Goal: Task Accomplishment & Management: Complete application form

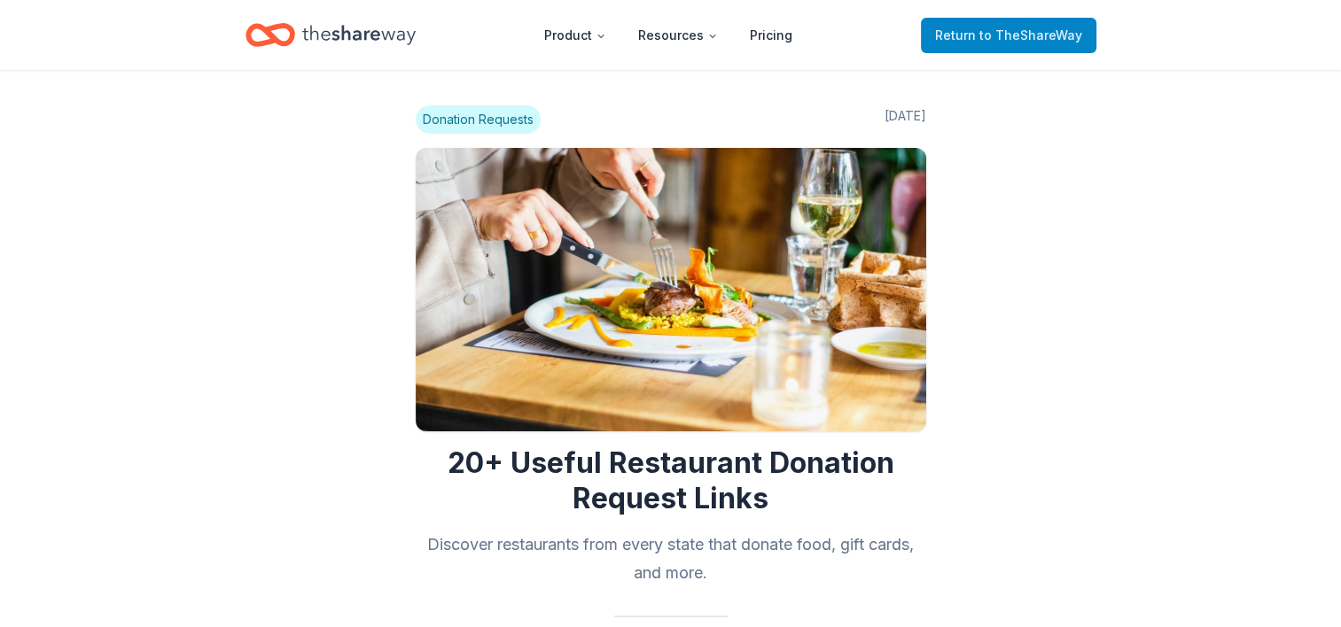
click at [1037, 22] on link "Return to TheShareWay" at bounding box center [1008, 35] width 175 height 35
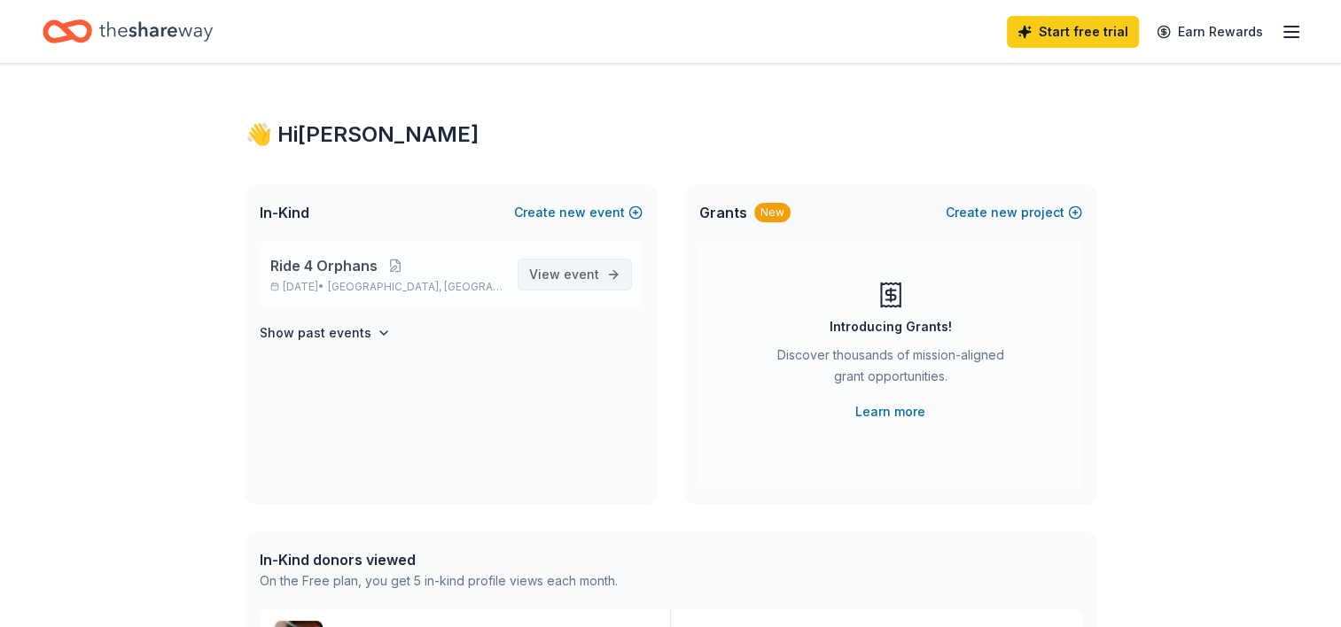
click at [586, 270] on span "event" at bounding box center [581, 274] width 35 height 15
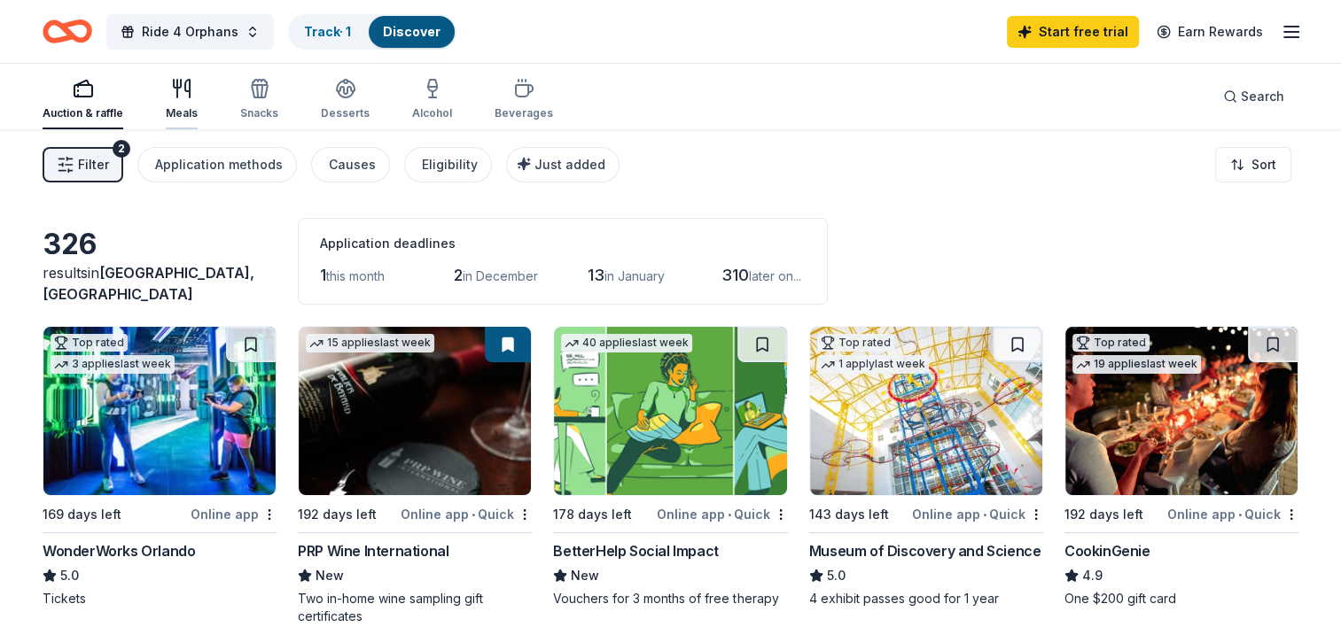
click at [174, 89] on icon "button" at bounding box center [181, 88] width 21 height 21
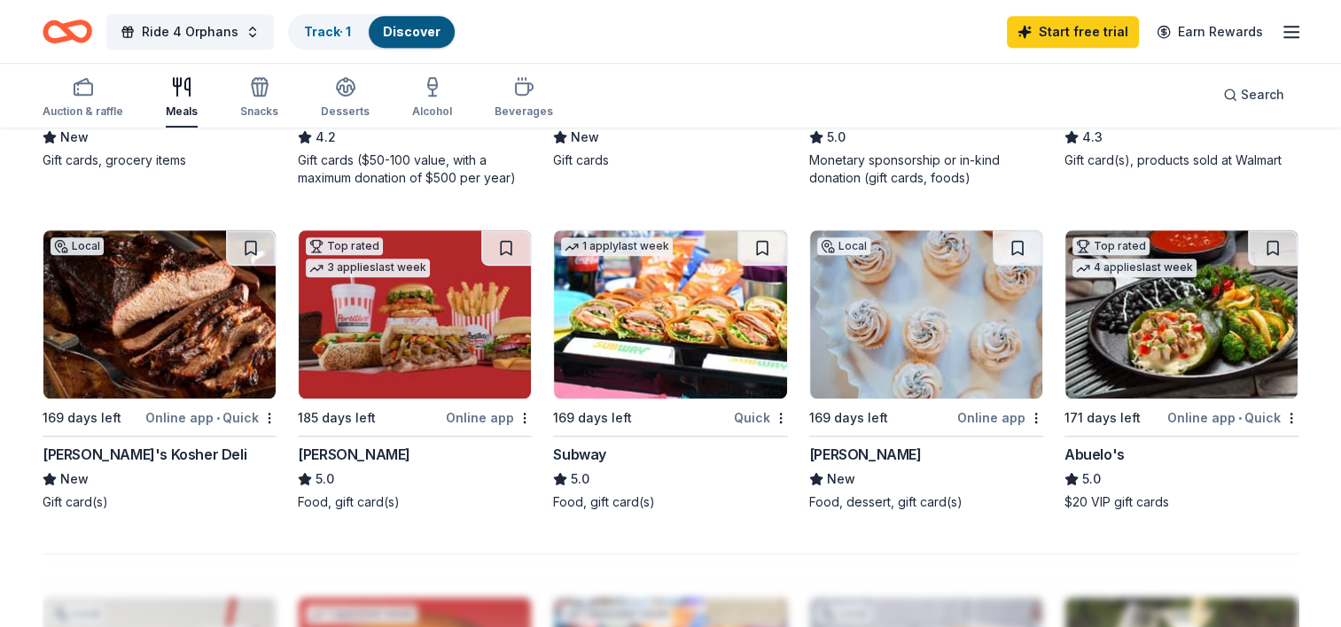
scroll to position [1124, 0]
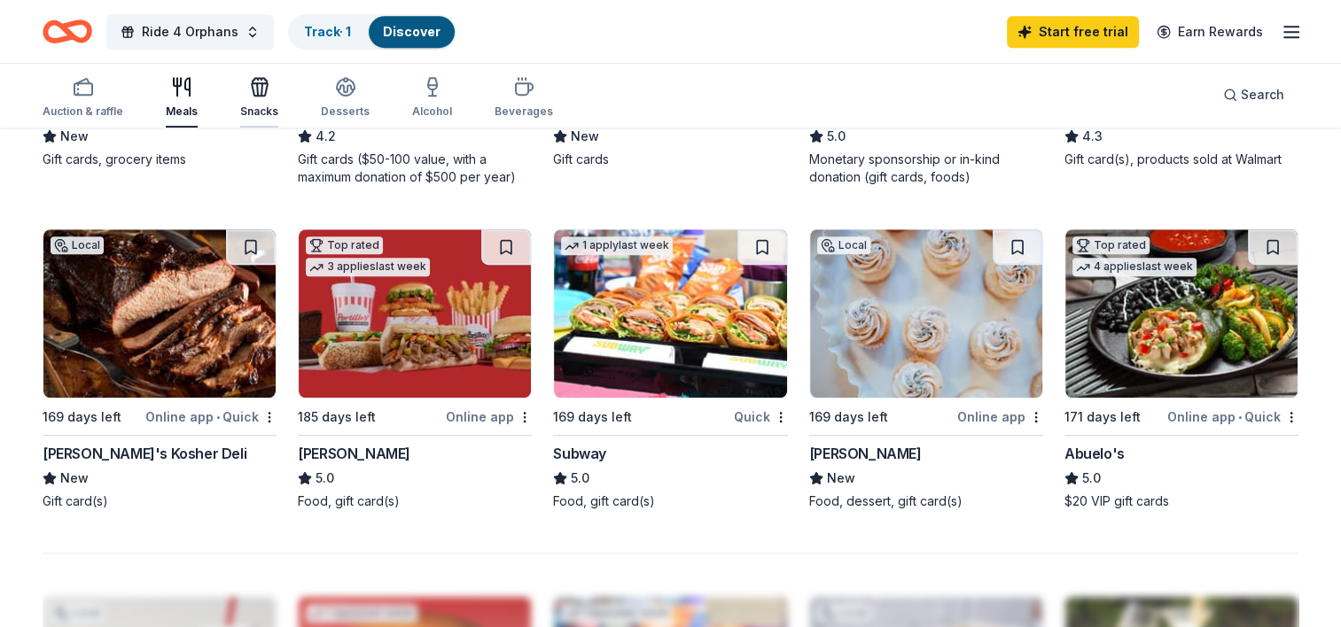
click at [264, 95] on icon "button" at bounding box center [259, 86] width 21 height 21
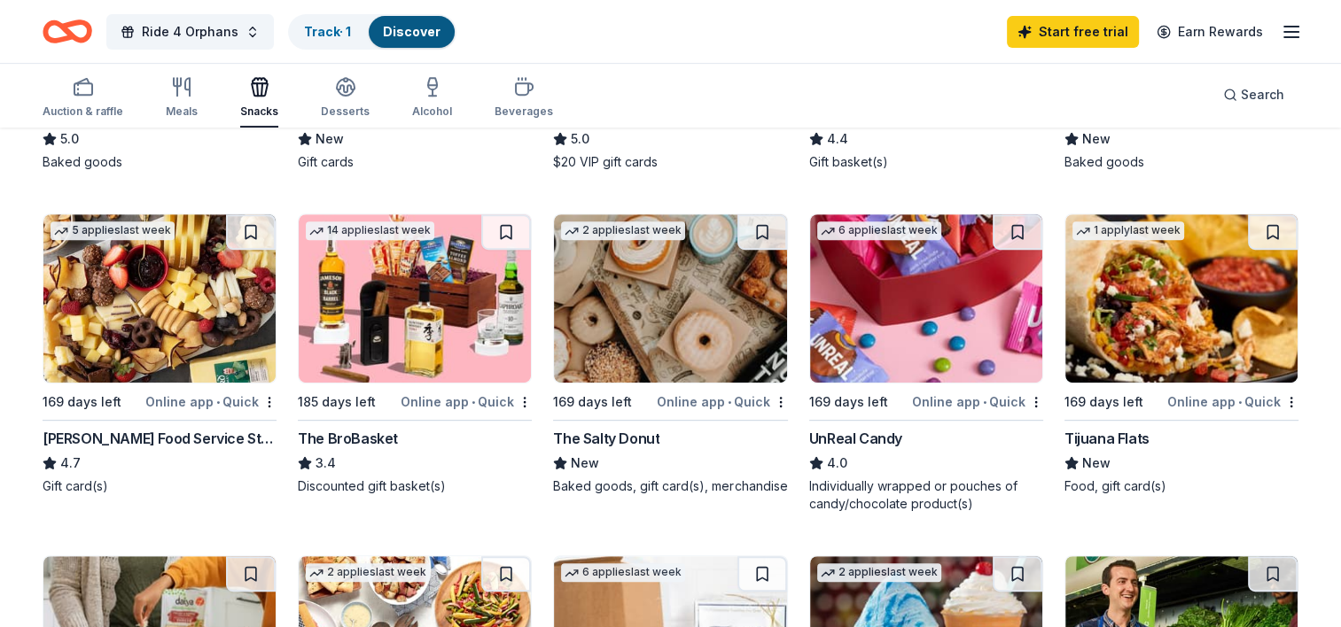
scroll to position [780, 0]
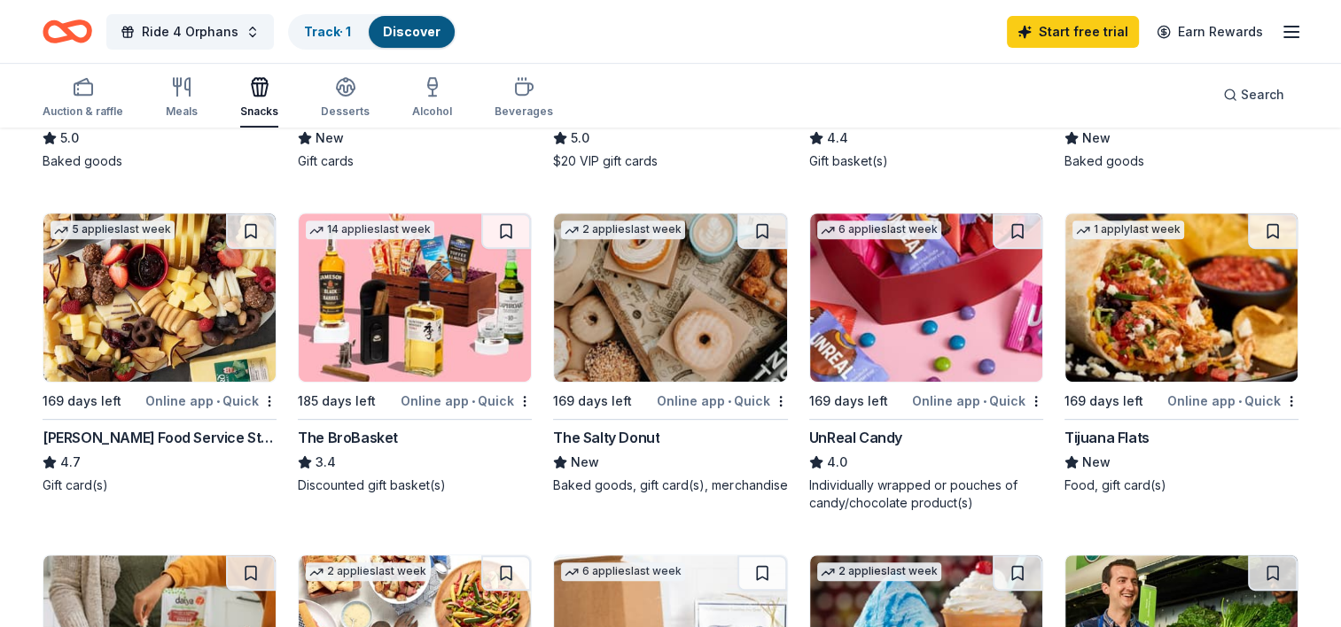
click at [863, 437] on div "UnReal Candy" at bounding box center [855, 437] width 93 height 21
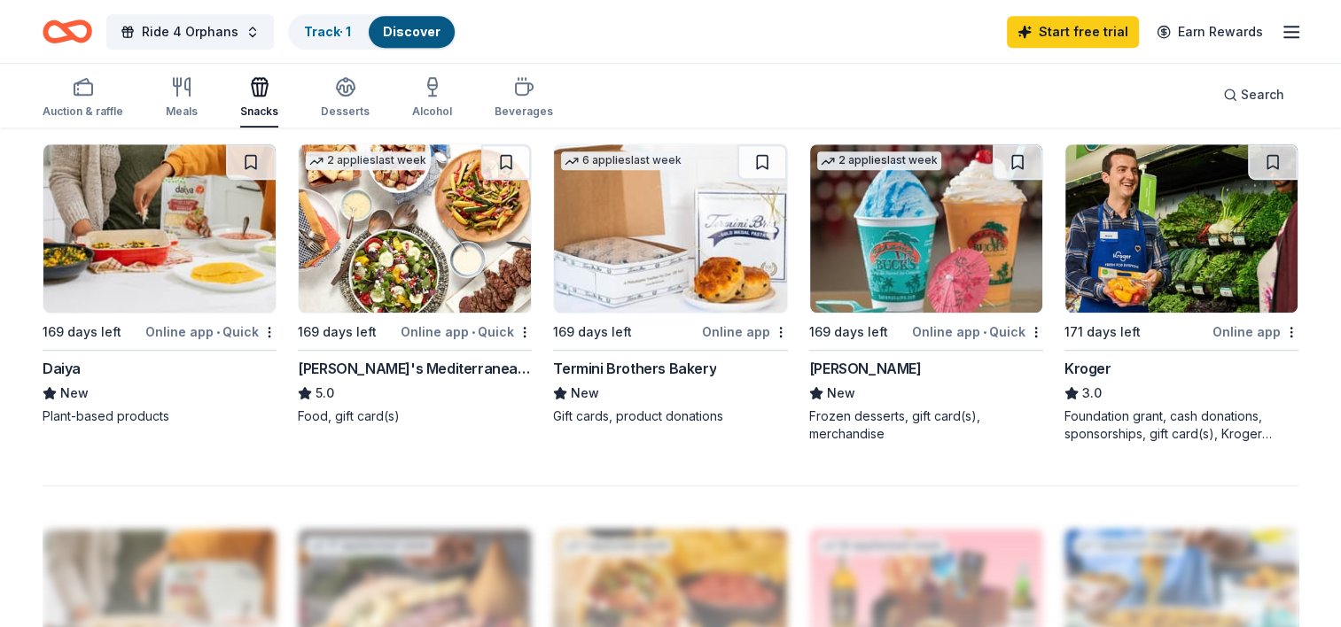
scroll to position [1201, 0]
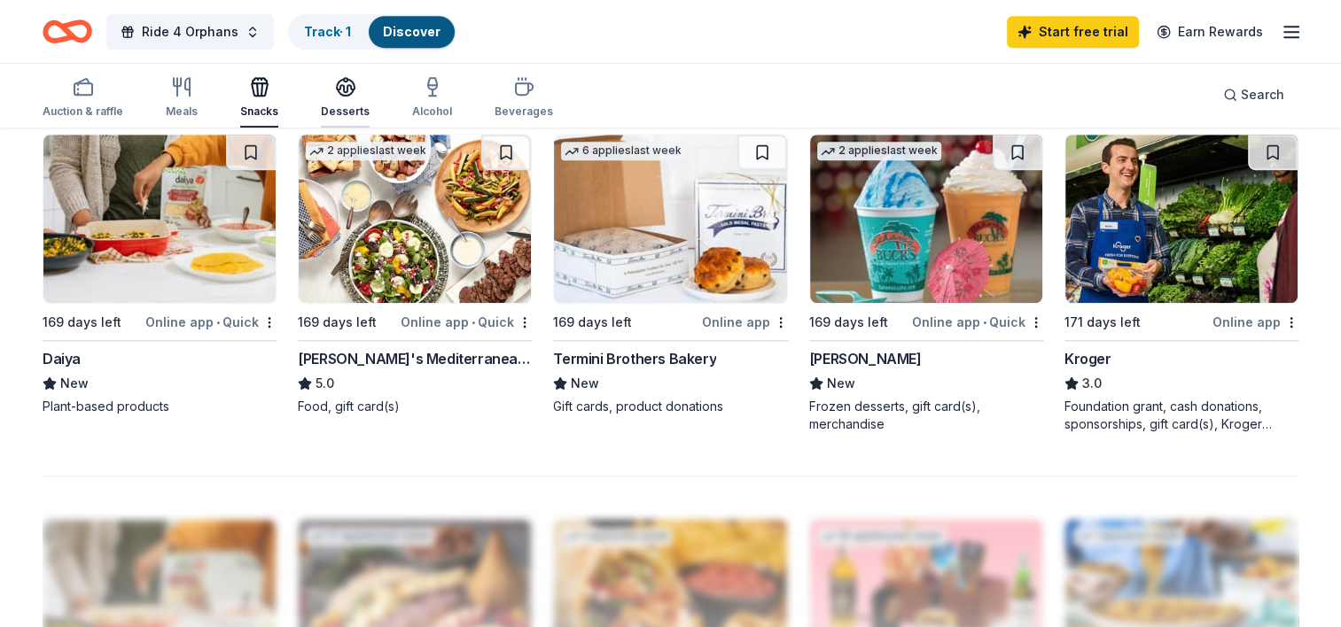
click at [338, 89] on icon "button" at bounding box center [346, 92] width 16 height 6
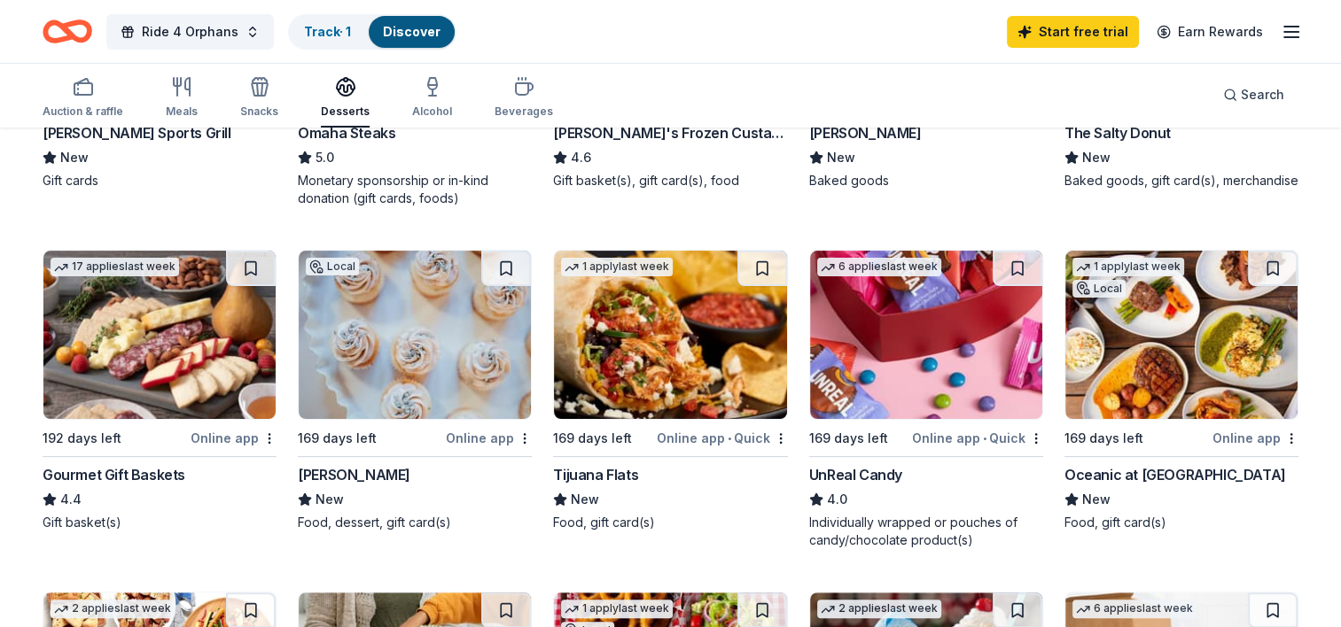
scroll to position [418, 0]
click at [1120, 470] on div "Oceanic at Pompano Beach" at bounding box center [1175, 474] width 222 height 21
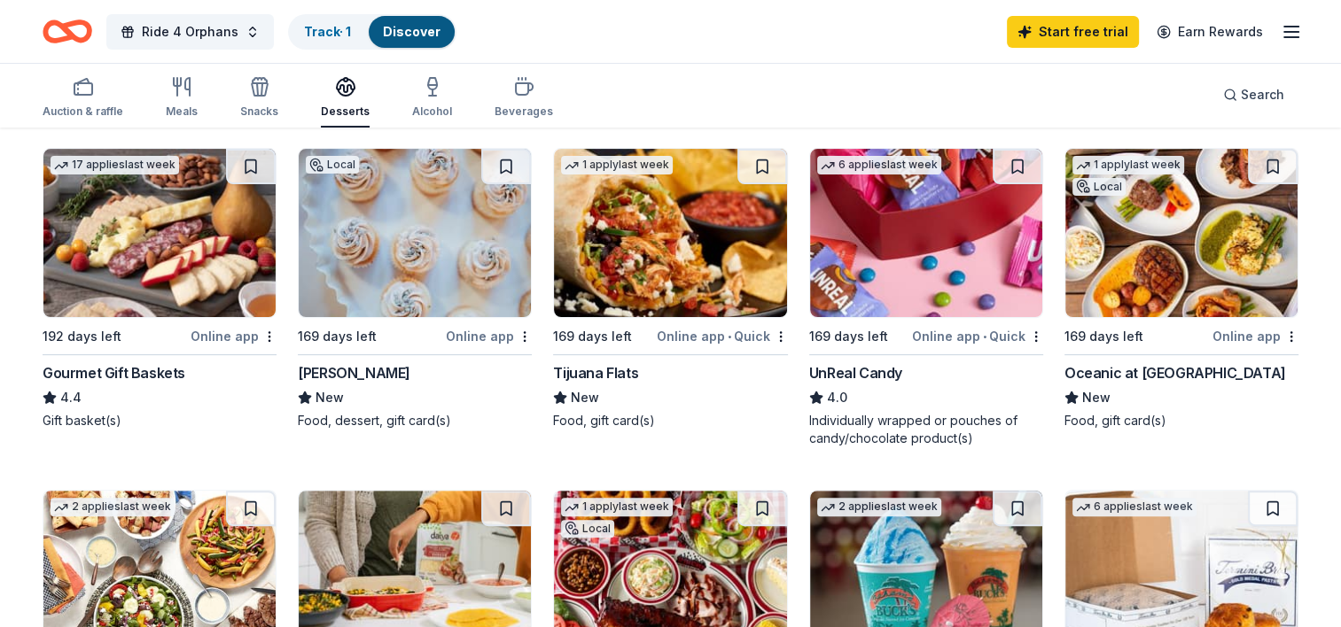
scroll to position [523, 0]
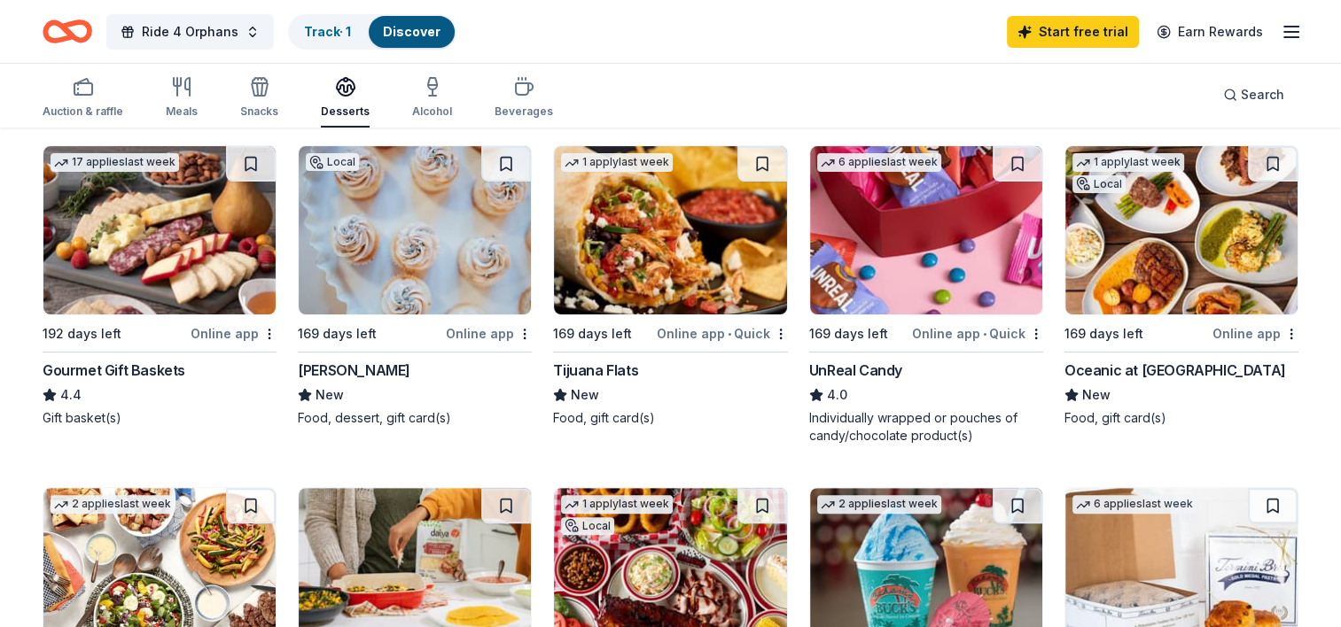
click at [157, 366] on div "Gourmet Gift Baskets" at bounding box center [114, 370] width 143 height 21
click at [617, 363] on div "Tijuana Flats" at bounding box center [595, 370] width 85 height 21
click at [882, 362] on div "UnReal Candy" at bounding box center [855, 370] width 93 height 21
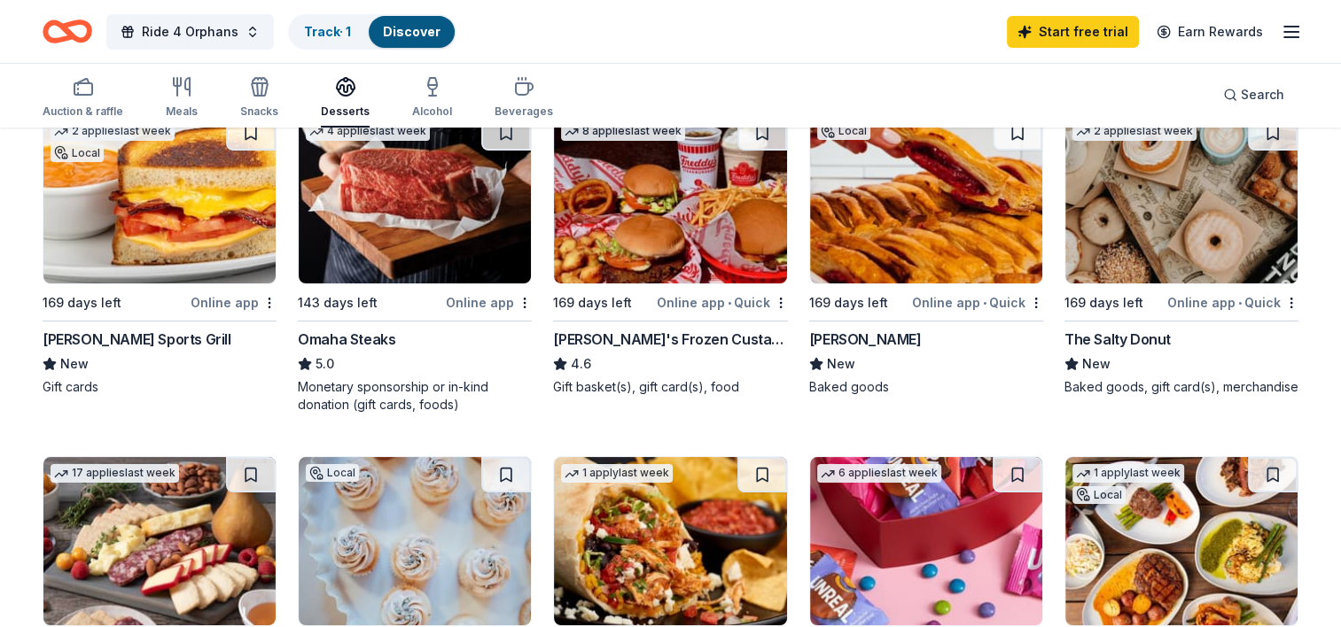
scroll to position [214, 0]
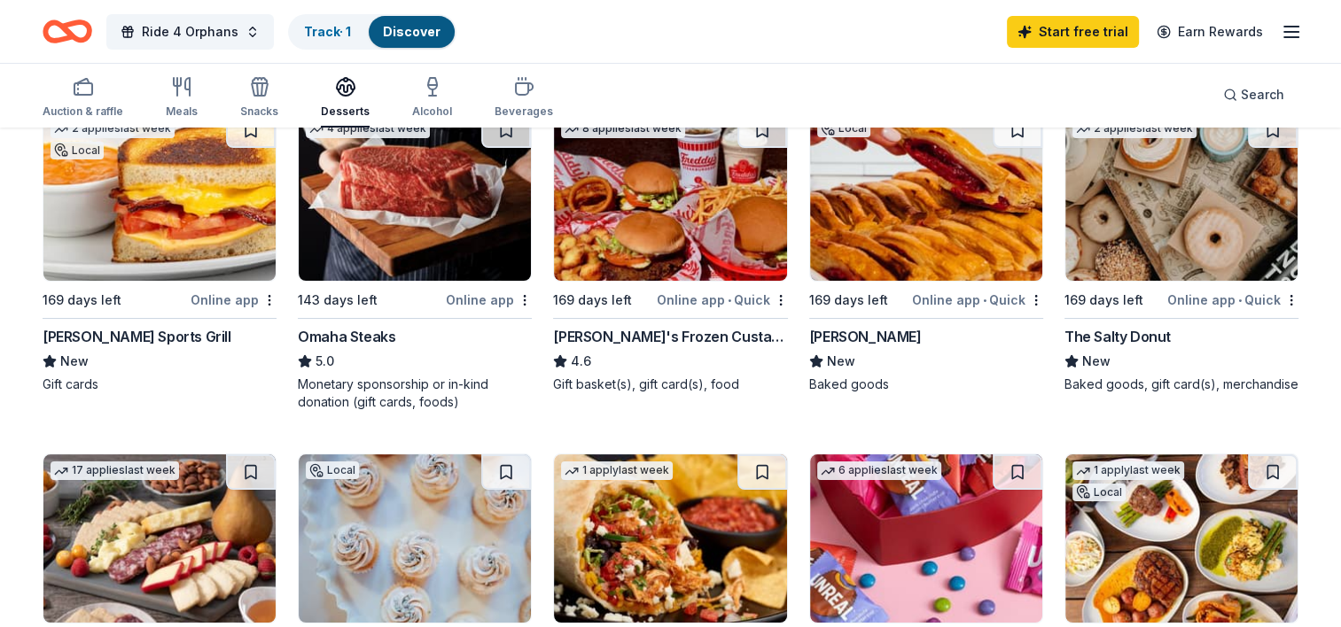
click at [340, 333] on div "Omaha Steaks" at bounding box center [346, 336] width 97 height 21
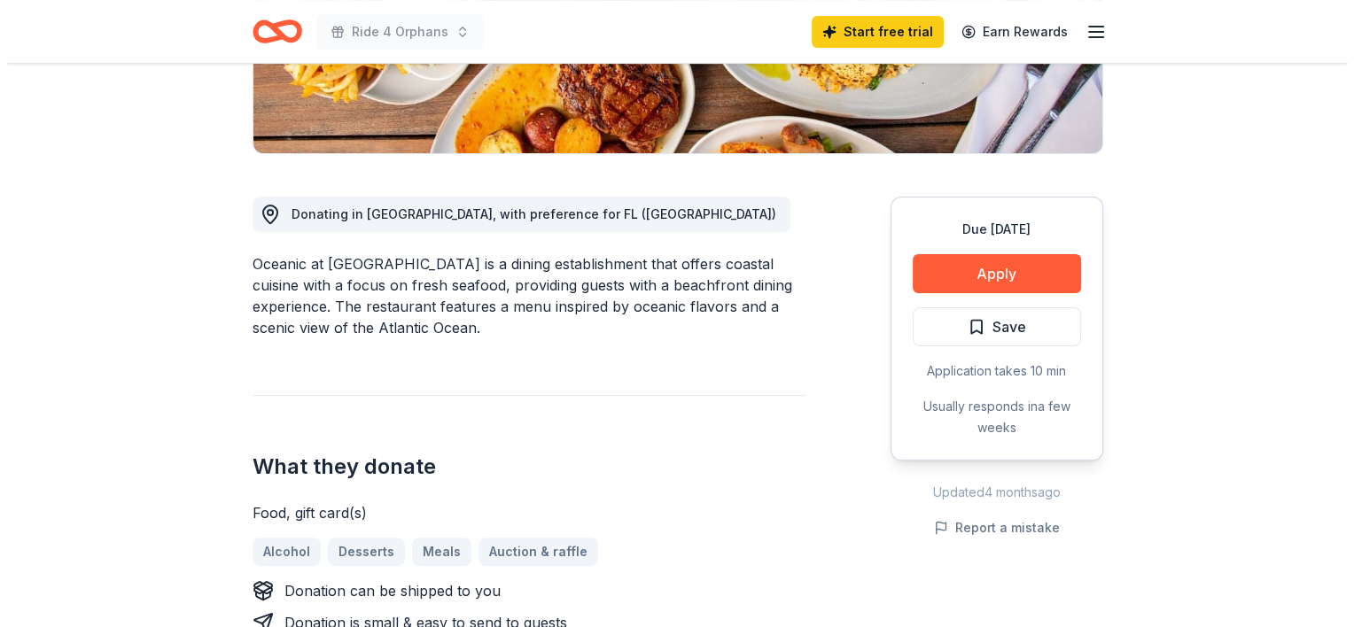
scroll to position [385, 0]
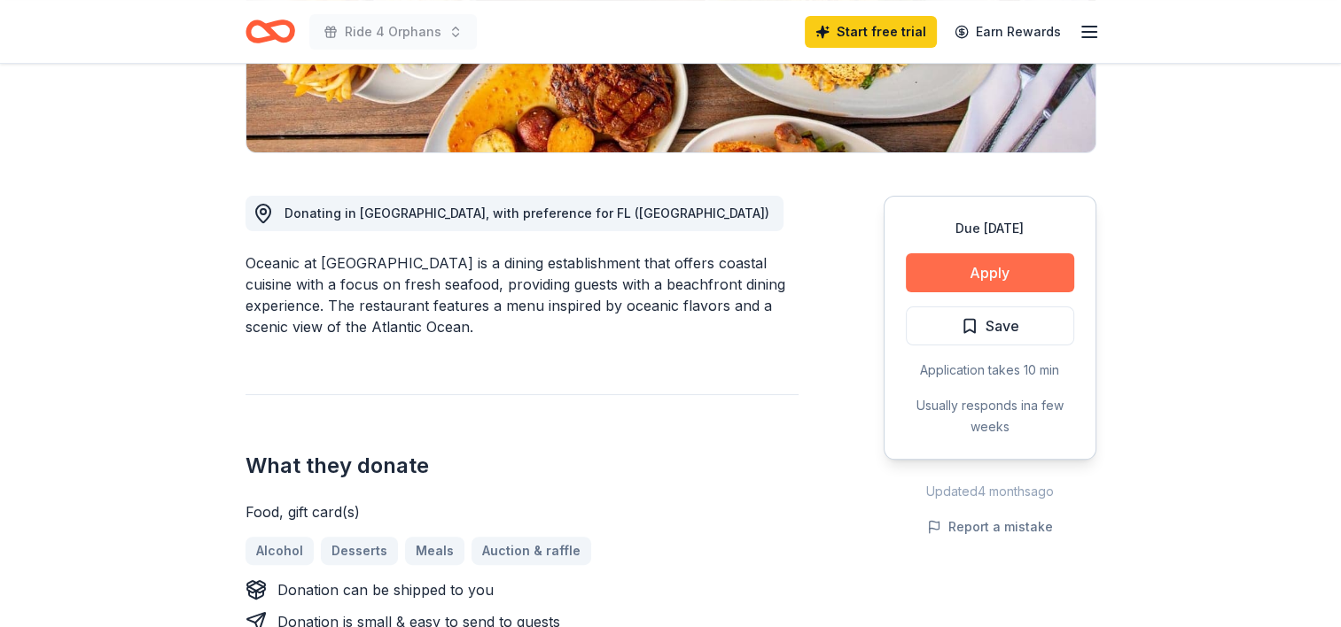
click at [1010, 274] on button "Apply" at bounding box center [990, 272] width 168 height 39
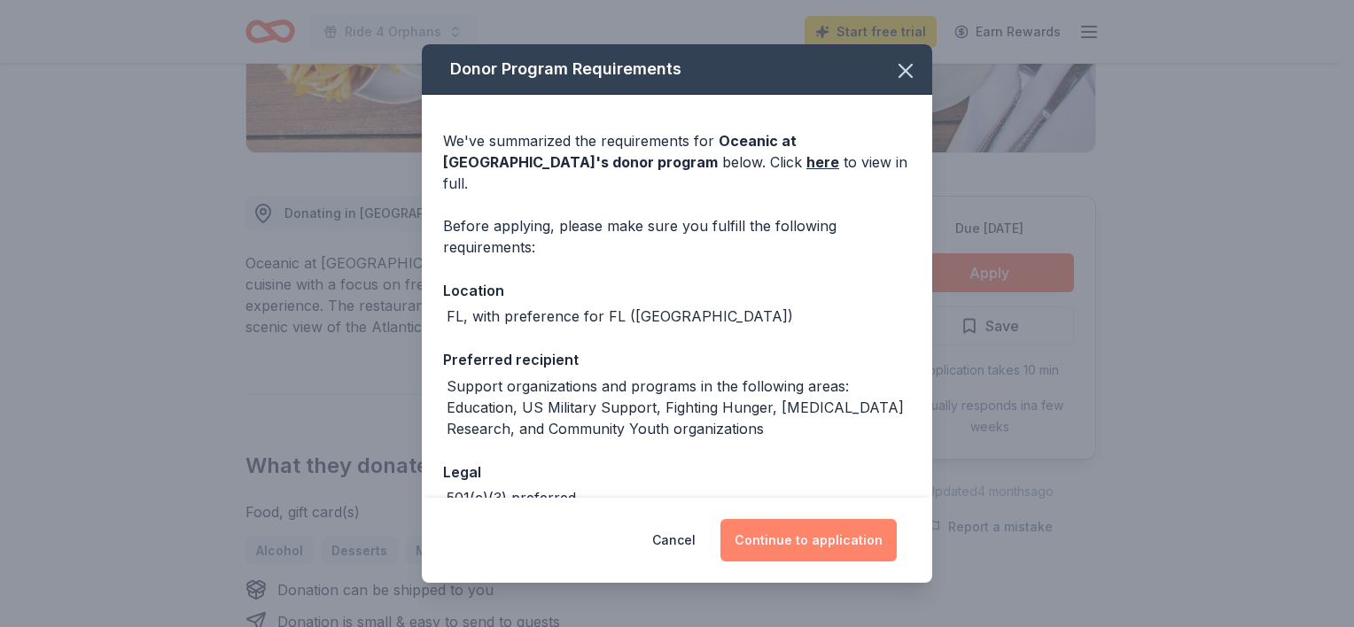
click at [832, 546] on button "Continue to application" at bounding box center [808, 540] width 176 height 43
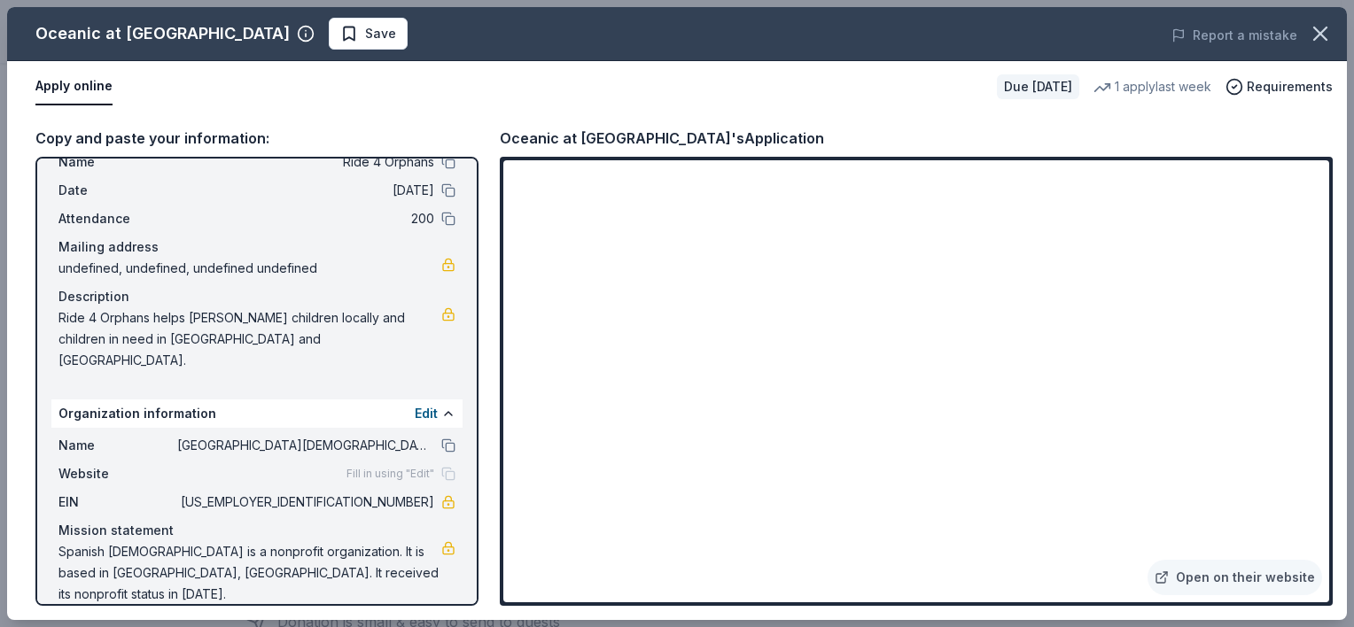
scroll to position [0, 0]
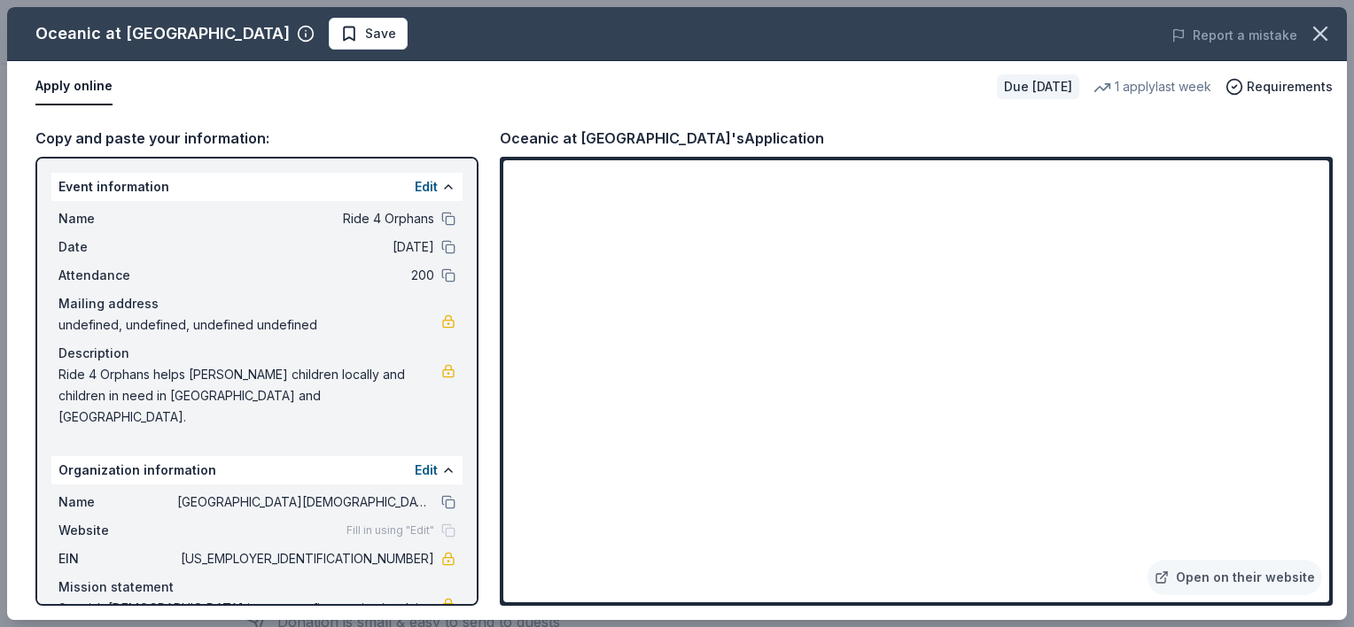
drag, startPoint x: 56, startPoint y: 217, endPoint x: 144, endPoint y: 228, distance: 89.2
click at [144, 228] on div "Name Ride 4 Orphans Date 04/25/26 Attendance 200 Mailing address undefined, und…" at bounding box center [256, 318] width 411 height 234
click at [202, 136] on div "Copy and paste your information:" at bounding box center [256, 138] width 443 height 23
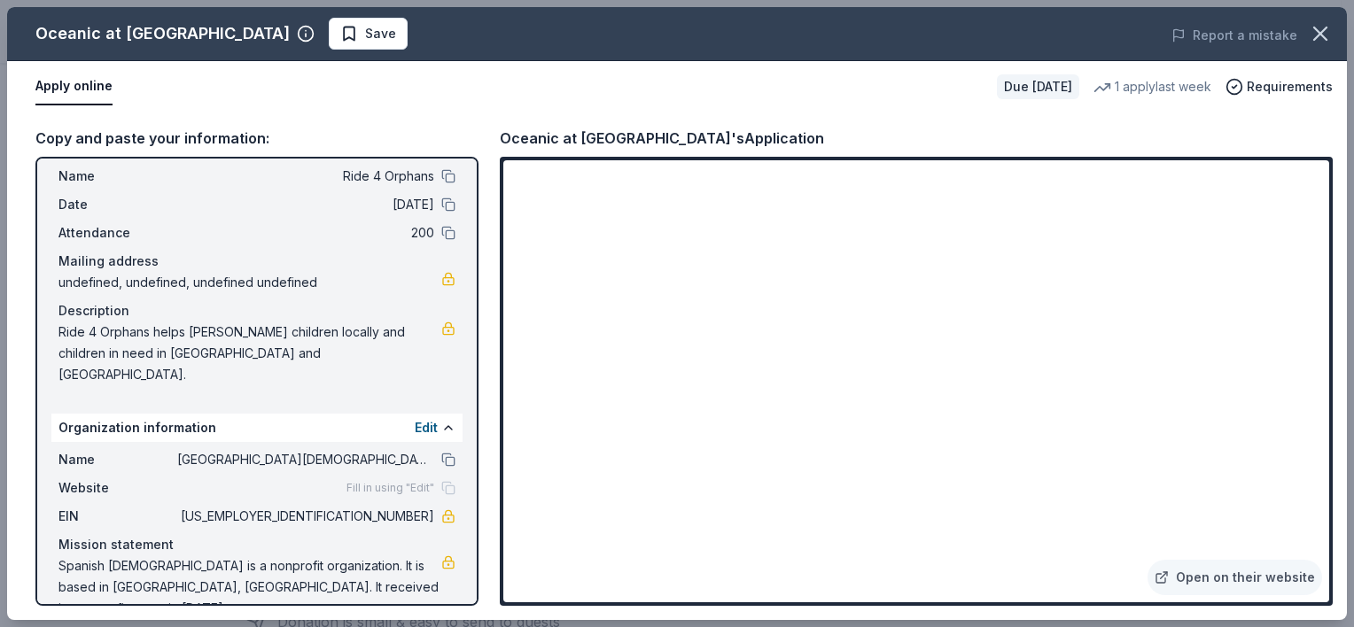
scroll to position [57, 0]
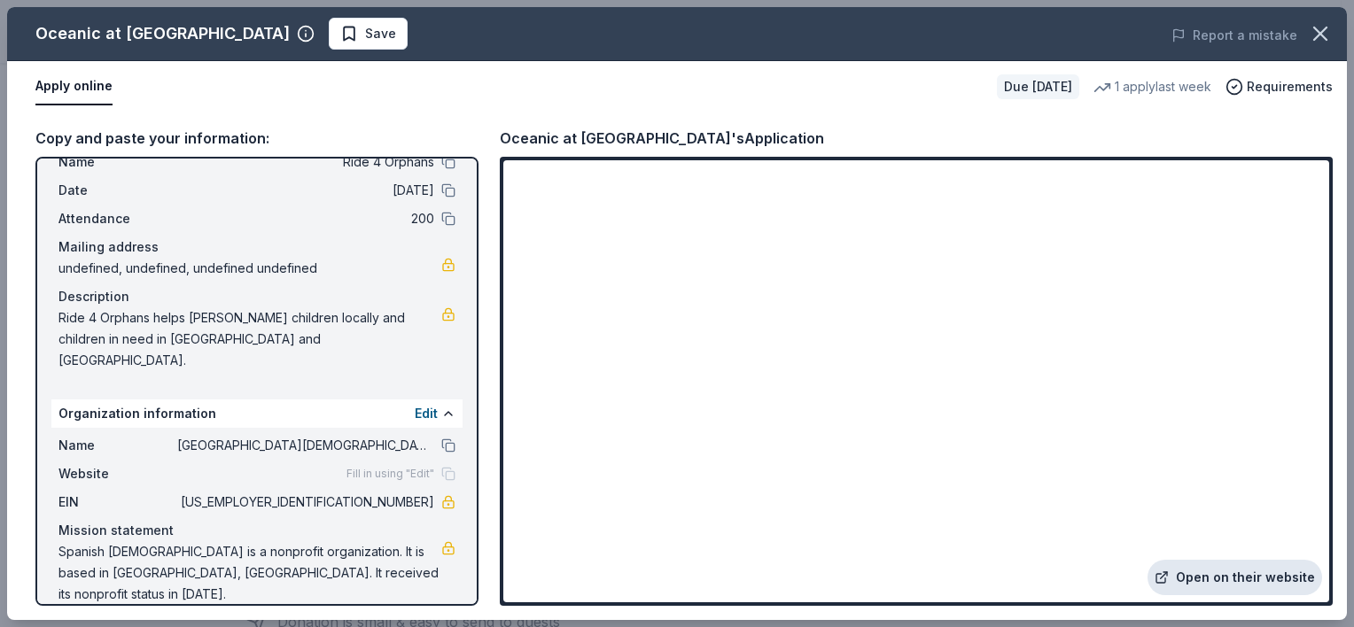
click at [1212, 575] on link "Open on their website" at bounding box center [1234, 577] width 175 height 35
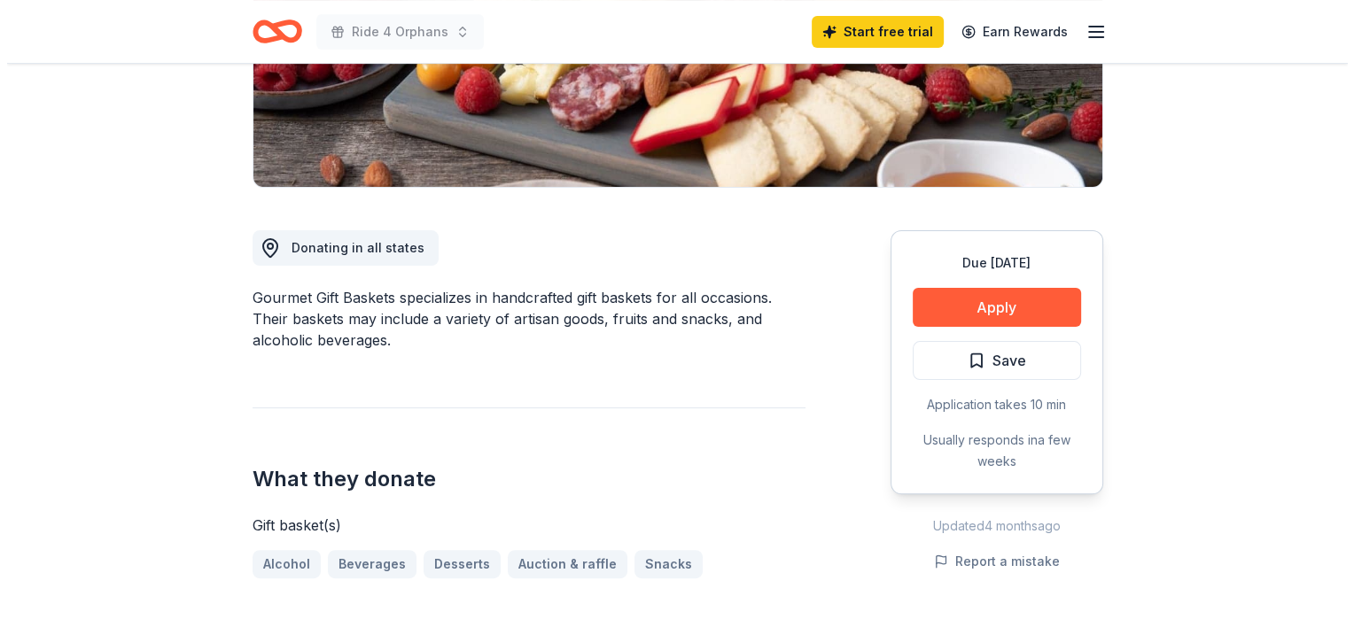
scroll to position [356, 0]
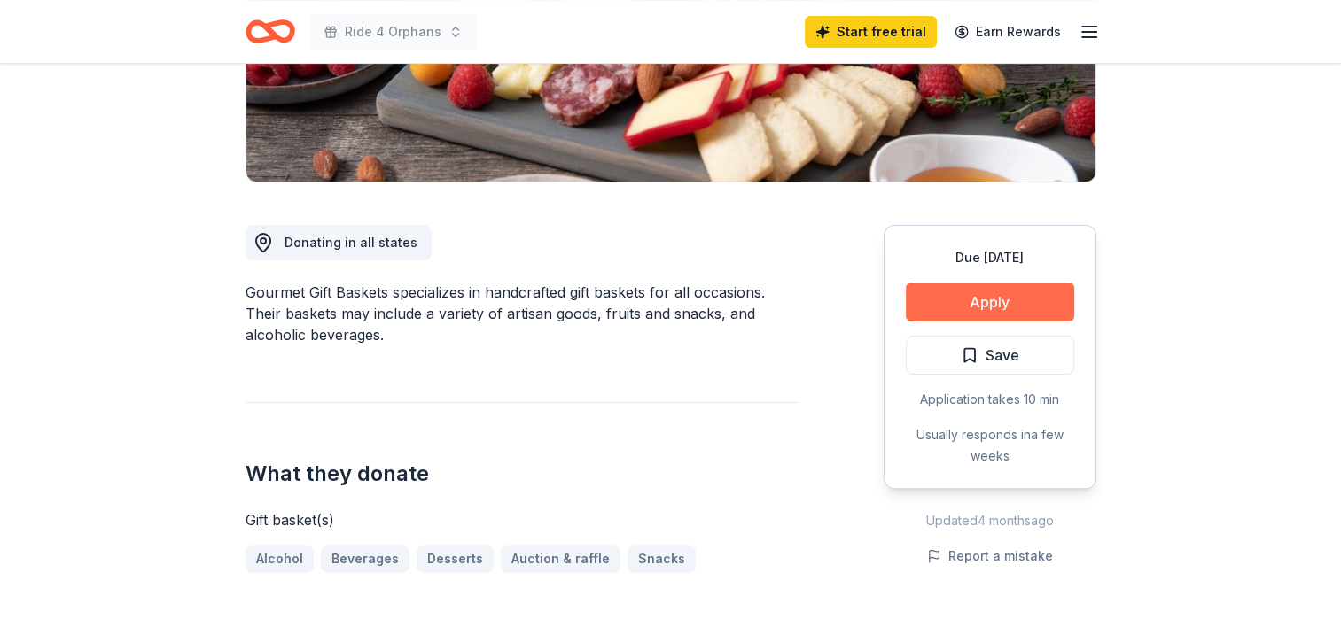
click at [968, 300] on button "Apply" at bounding box center [990, 302] width 168 height 39
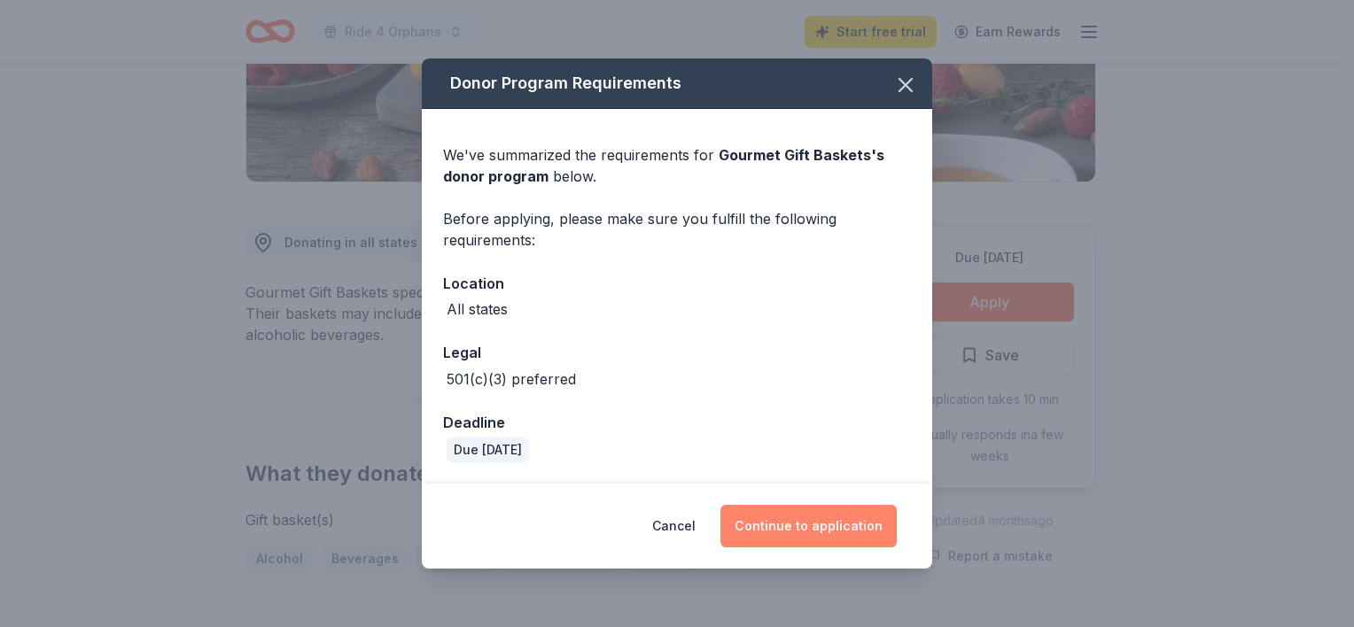
click at [838, 535] on button "Continue to application" at bounding box center [808, 526] width 176 height 43
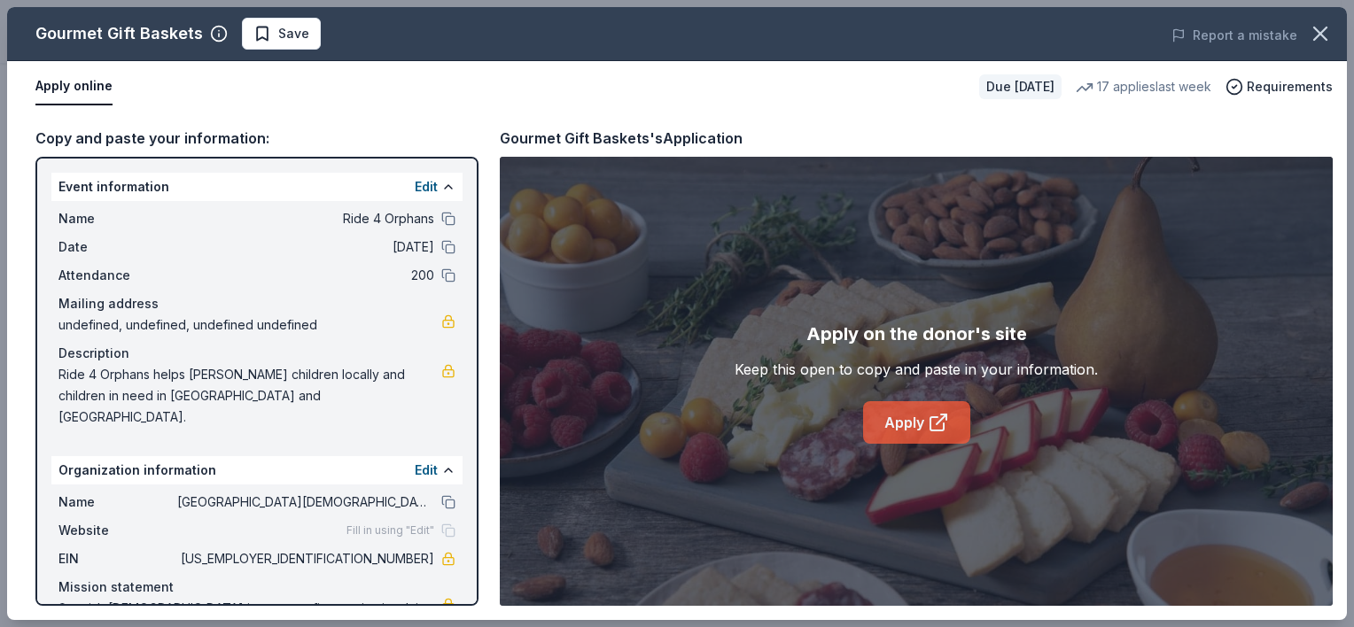
click at [941, 423] on icon at bounding box center [938, 422] width 21 height 21
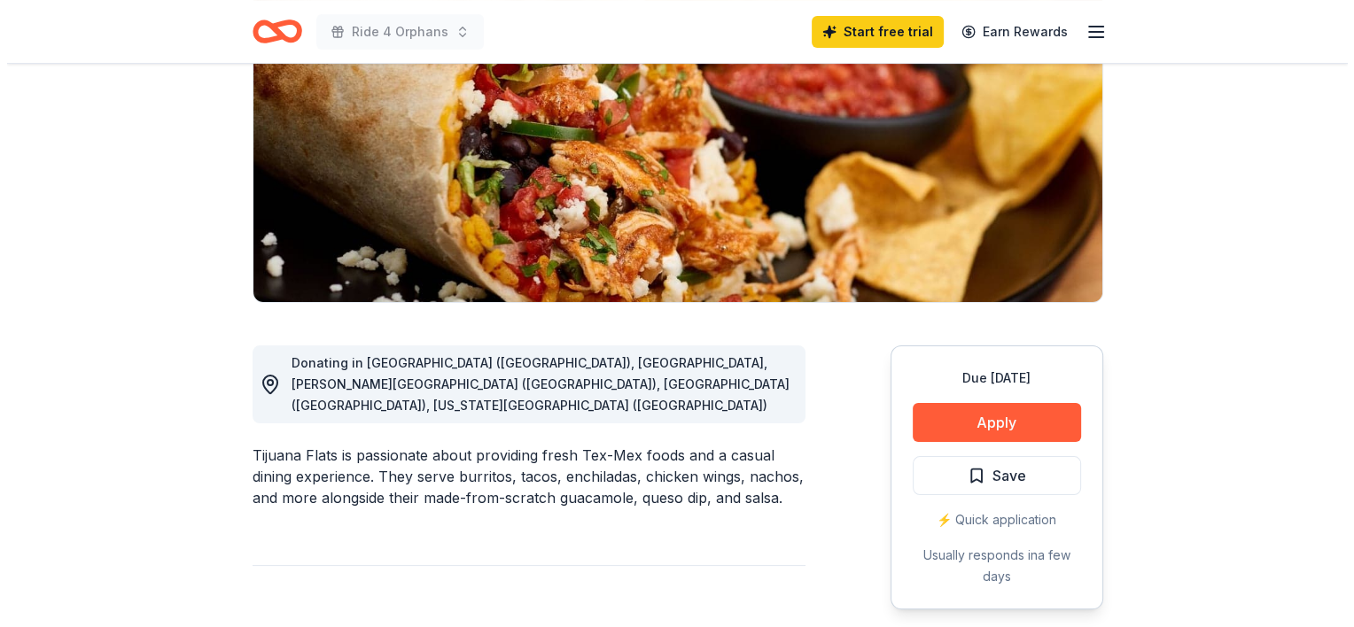
scroll to position [247, 0]
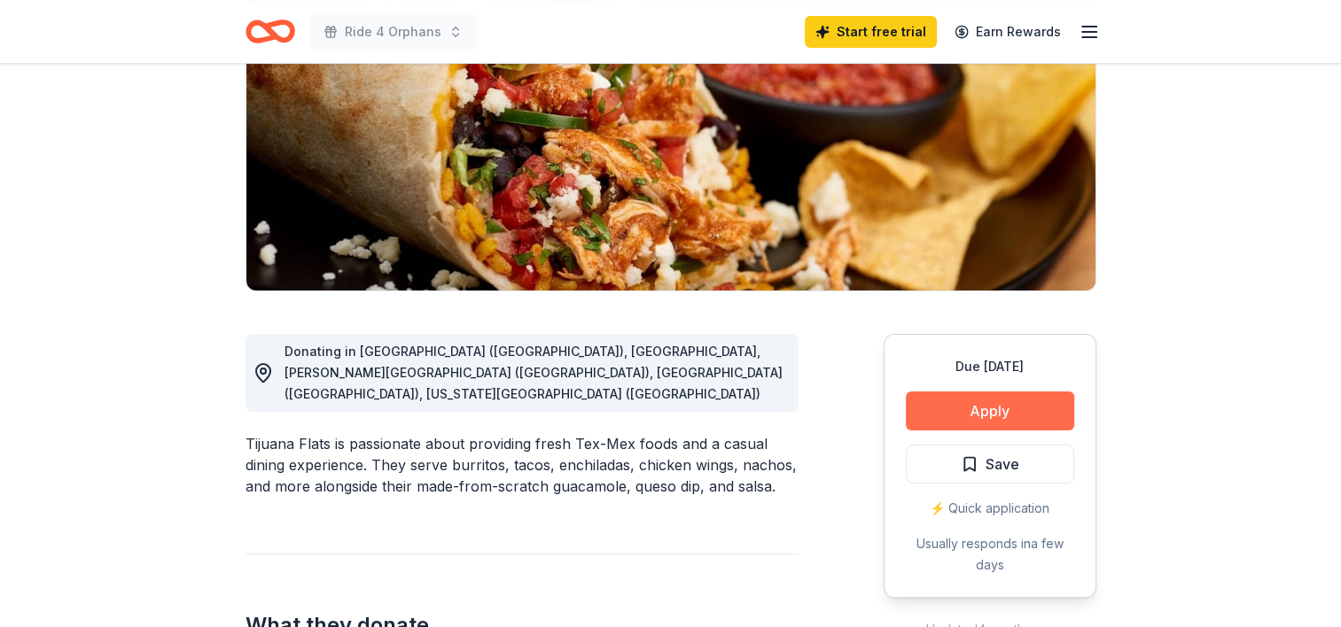
click at [982, 412] on button "Apply" at bounding box center [990, 411] width 168 height 39
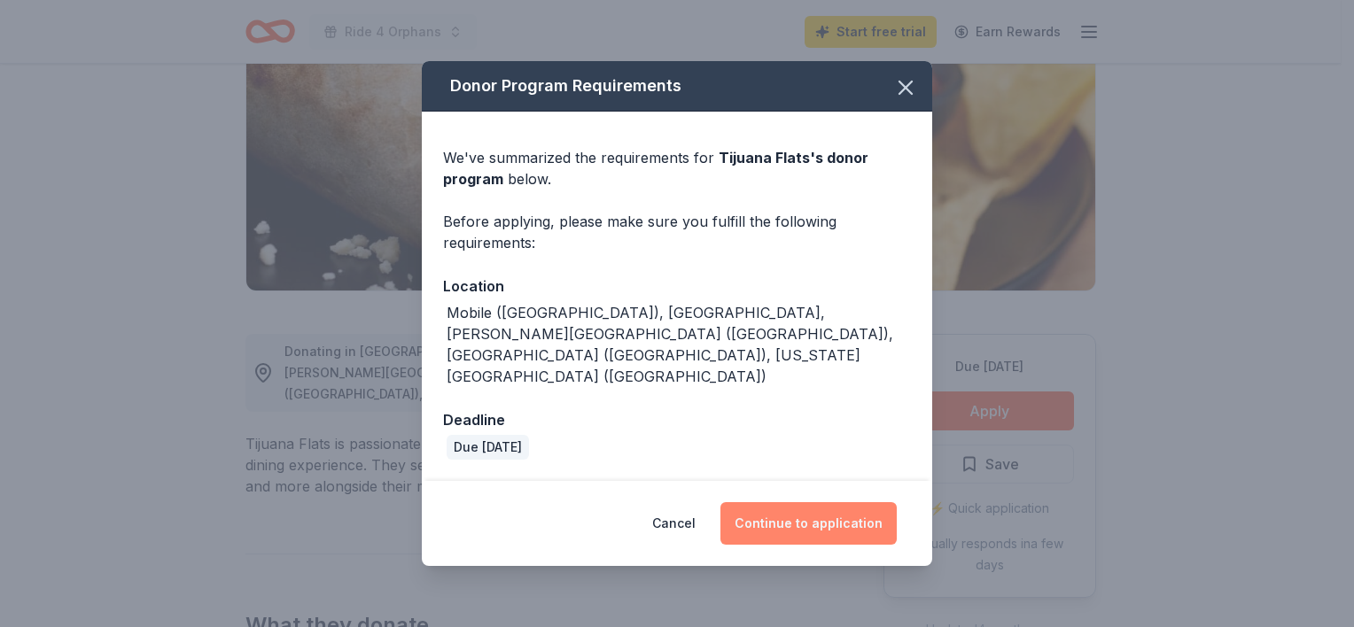
click at [811, 509] on button "Continue to application" at bounding box center [808, 523] width 176 height 43
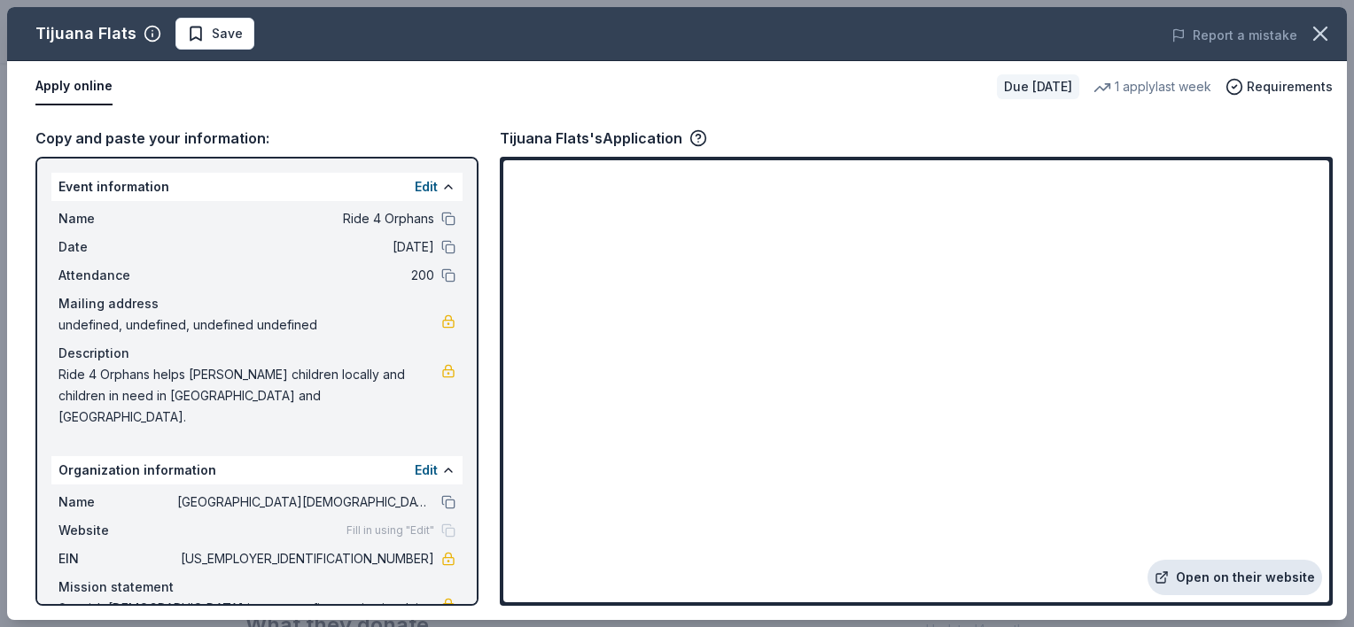
click at [1264, 579] on link "Open on their website" at bounding box center [1234, 577] width 175 height 35
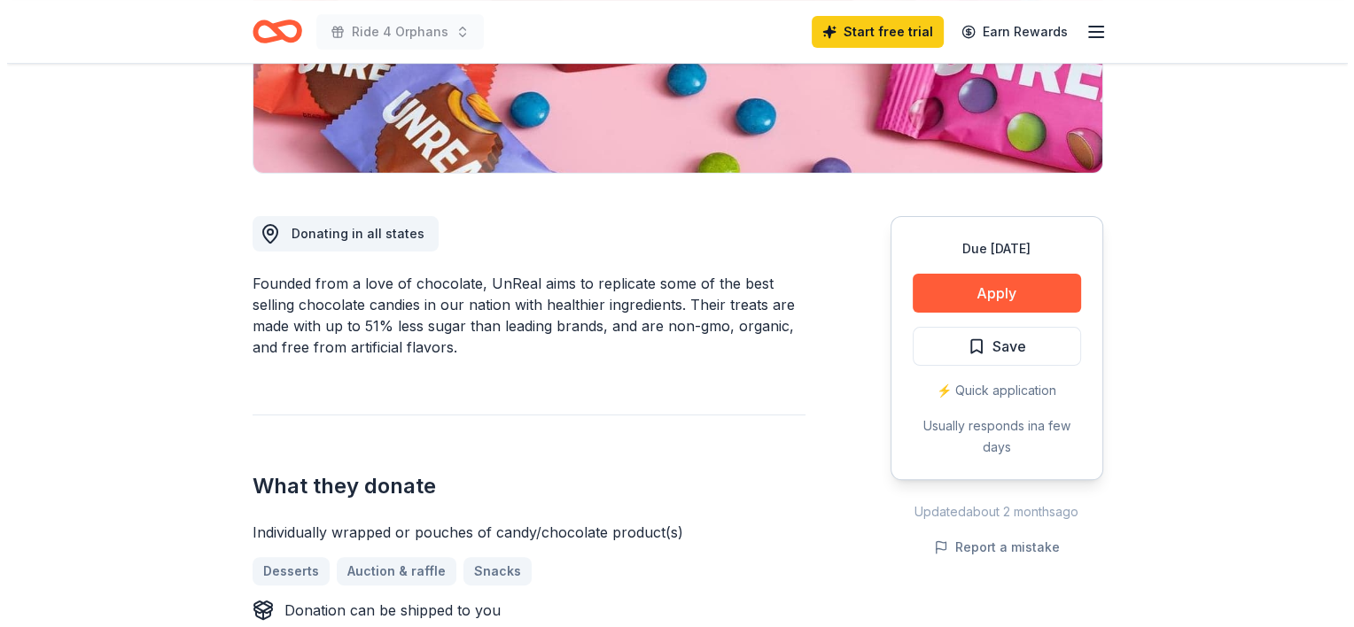
scroll to position [439, 0]
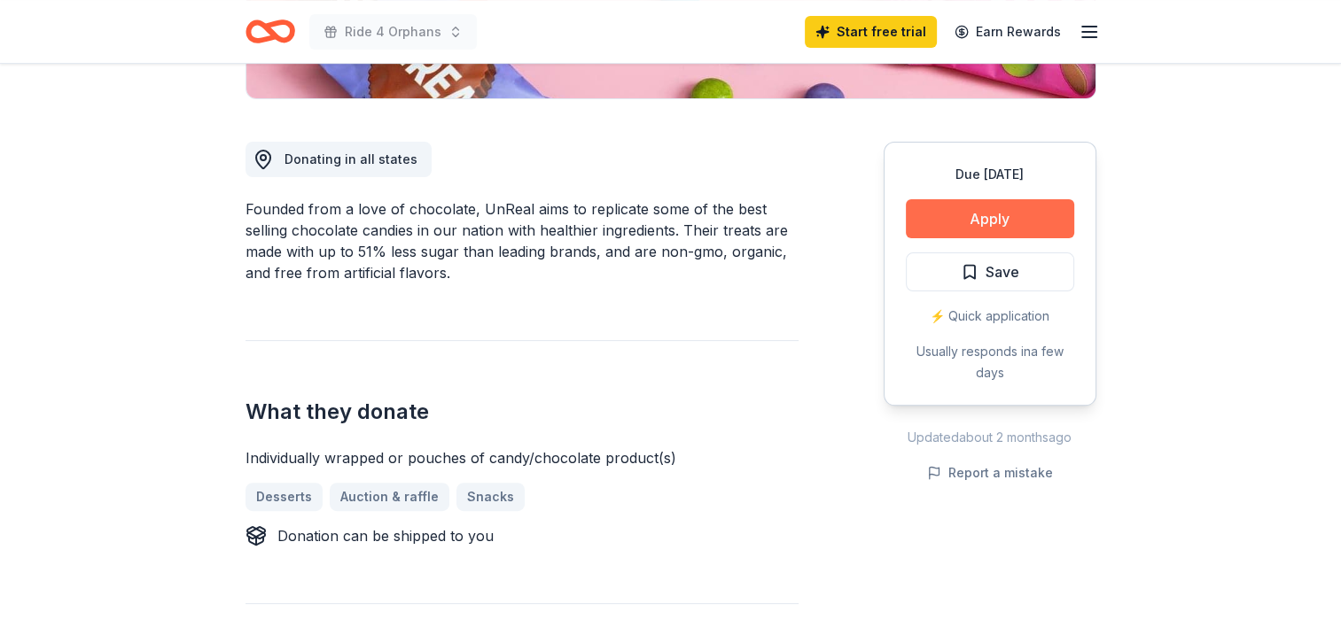
click at [991, 223] on button "Apply" at bounding box center [990, 218] width 168 height 39
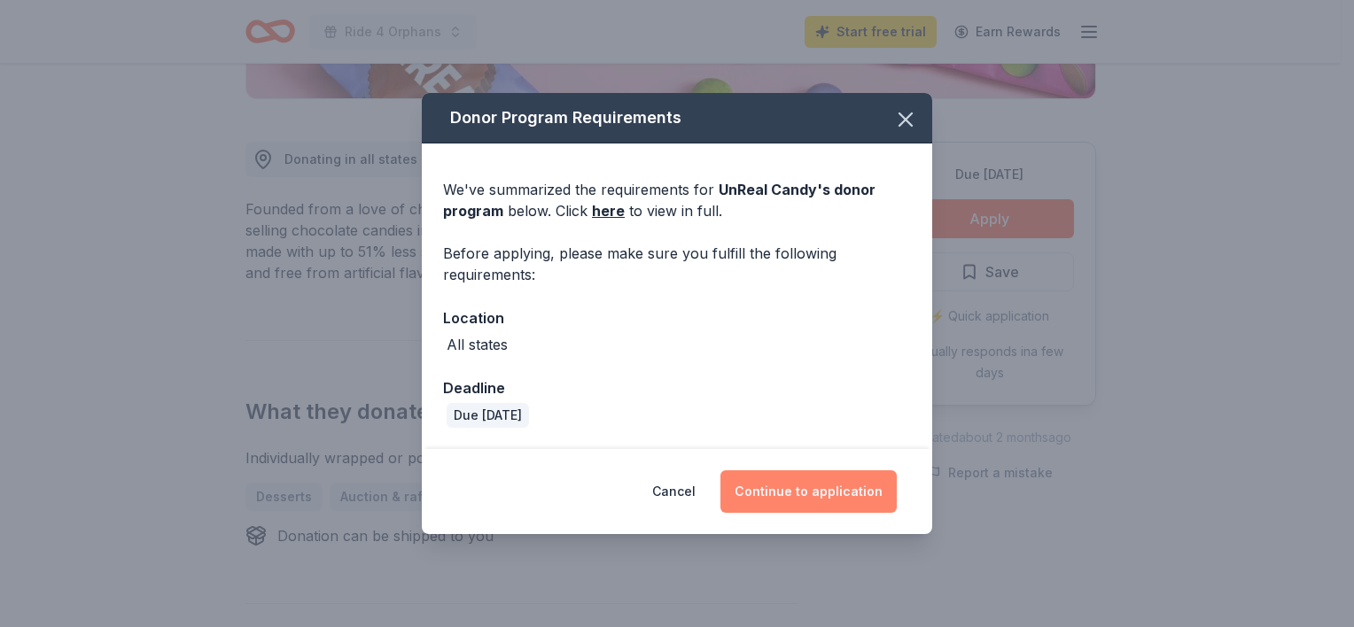
click at [810, 493] on button "Continue to application" at bounding box center [808, 492] width 176 height 43
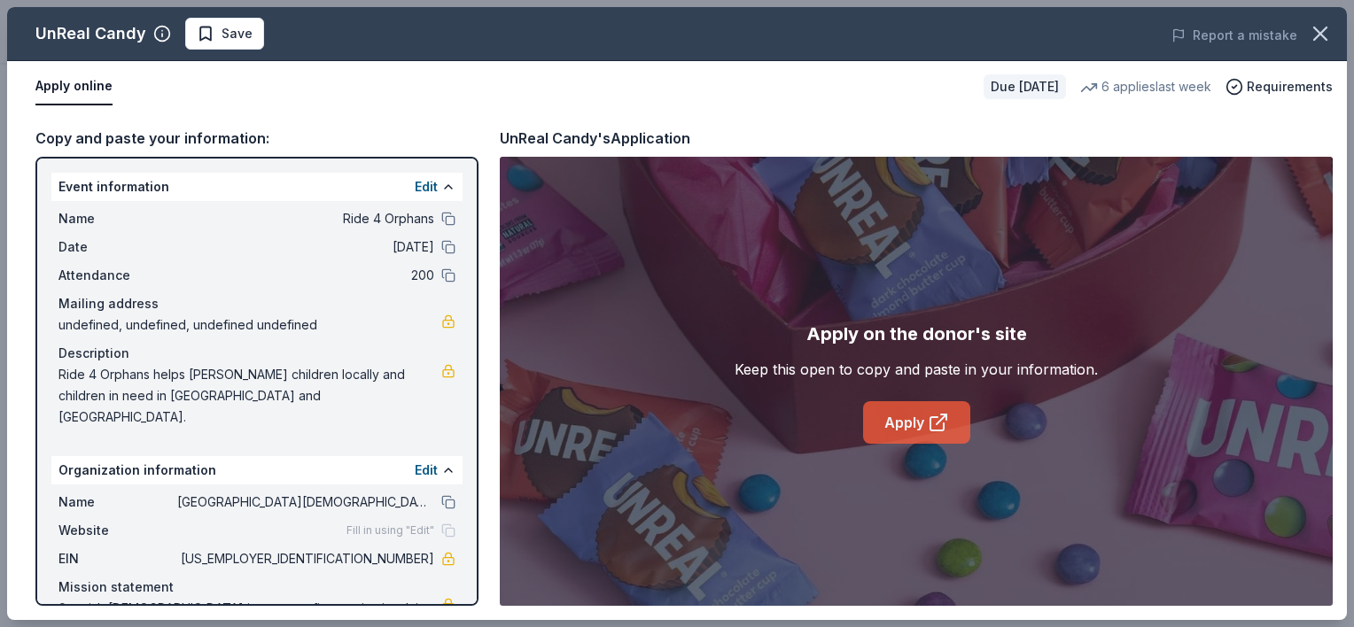
click at [906, 428] on link "Apply" at bounding box center [916, 422] width 107 height 43
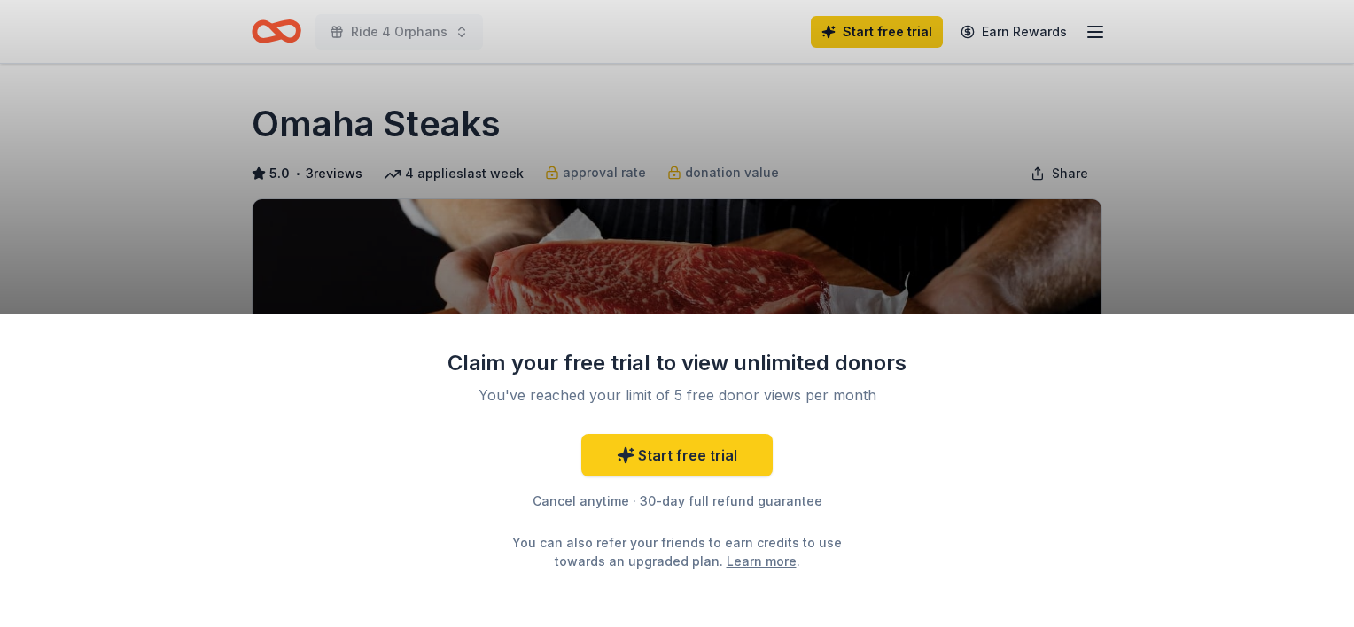
click at [1178, 208] on div "Claim your free trial to view unlimited donors You've reached your limit of 5 f…" at bounding box center [677, 313] width 1354 height 627
